Goal: Information Seeking & Learning: Learn about a topic

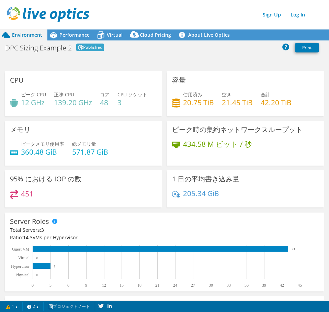
click at [133, 60] on div "Environment Performance Virtual Cloud Pricing 3" at bounding box center [164, 164] width 329 height 298
click at [109, 31] on div "Virtual" at bounding box center [111, 35] width 33 height 11
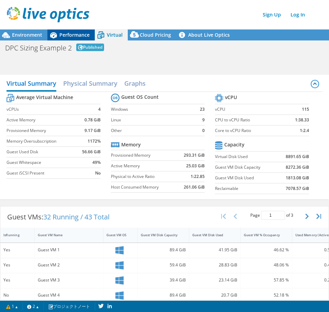
click at [73, 39] on div "Performance" at bounding box center [70, 35] width 47 height 11
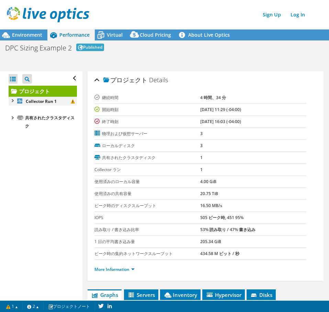
click at [15, 102] on div at bounding box center [12, 100] width 7 height 7
click at [34, 118] on link "ハイパーバイザ" at bounding box center [43, 117] width 68 height 9
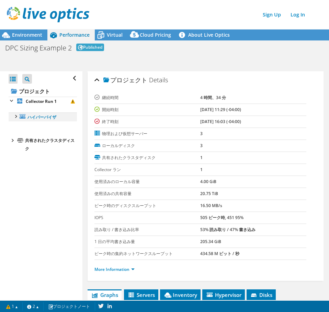
click at [14, 117] on div at bounding box center [15, 116] width 7 height 7
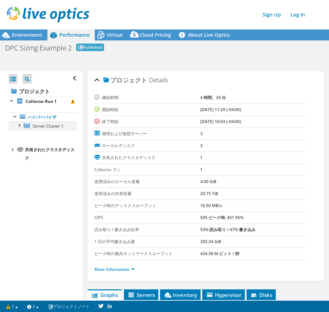
click at [18, 127] on div at bounding box center [18, 124] width 7 height 7
click at [43, 128] on span "Server Cluster 1" at bounding box center [48, 126] width 31 height 6
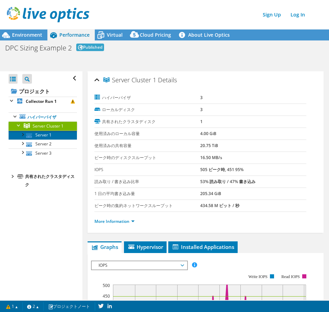
click at [48, 140] on link "Server 1" at bounding box center [43, 135] width 68 height 9
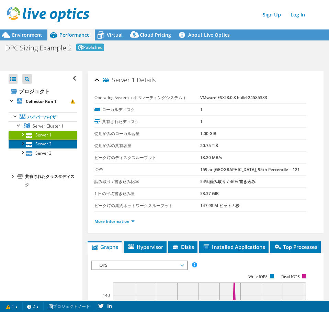
click at [38, 149] on link "Server 2" at bounding box center [43, 144] width 68 height 9
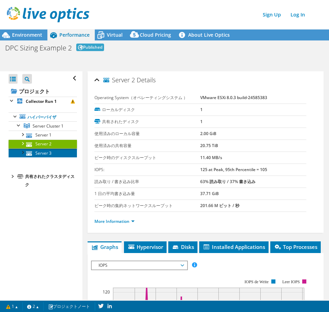
click at [47, 158] on link "Server 3" at bounding box center [43, 153] width 68 height 9
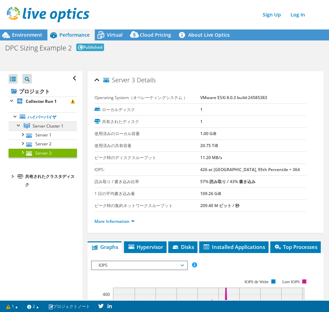
click at [48, 130] on link "Server Cluster 1" at bounding box center [43, 125] width 68 height 9
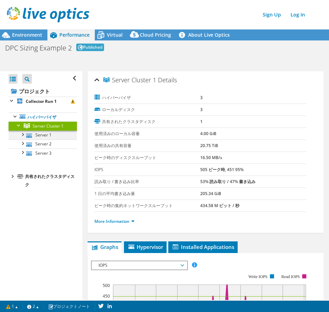
click at [24, 138] on div at bounding box center [22, 134] width 7 height 7
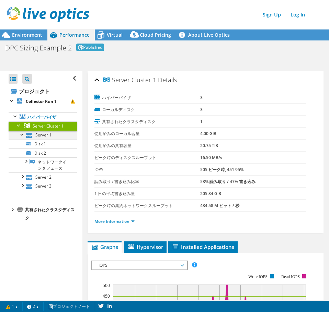
click at [22, 138] on div at bounding box center [22, 134] width 7 height 7
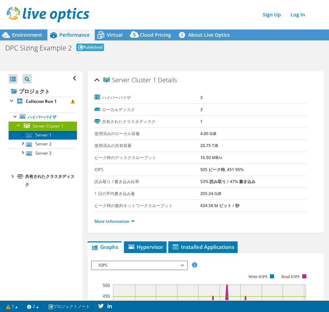
click at [46, 140] on link "Server 1" at bounding box center [43, 135] width 68 height 9
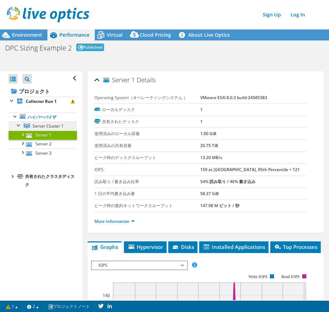
click at [49, 126] on span "Server Cluster 1" at bounding box center [48, 126] width 31 height 6
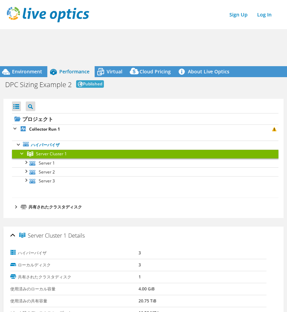
click at [59, 75] on icon at bounding box center [53, 72] width 12 height 12
click at [105, 68] on icon at bounding box center [101, 72] width 12 height 12
